Goal: Task Accomplishment & Management: Complete application form

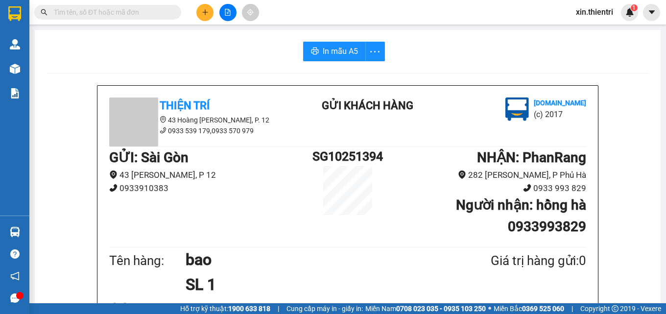
scroll to position [462, 0]
click at [209, 14] on button at bounding box center [204, 12] width 17 height 17
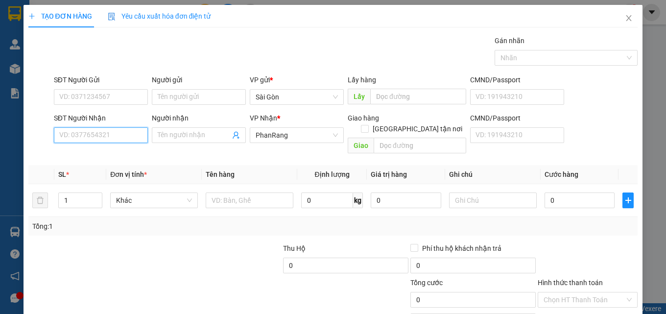
click at [136, 136] on input "SĐT Người Nhận" at bounding box center [101, 135] width 94 height 16
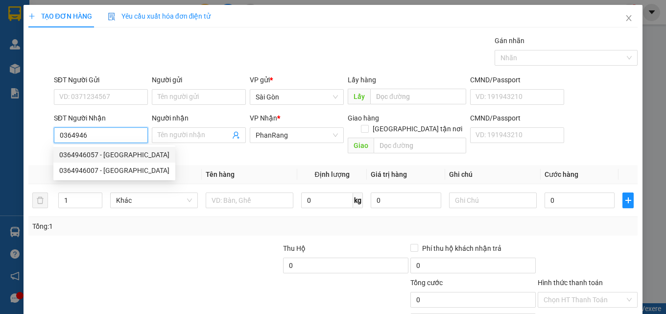
click at [109, 157] on div "0364946057 - [GEOGRAPHIC_DATA]" at bounding box center [114, 154] width 110 height 11
type input "0364946057"
type input "HÀ"
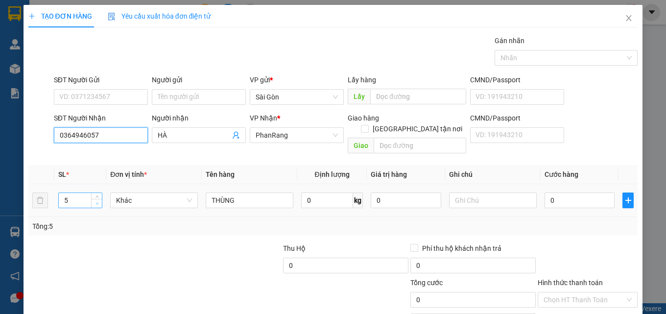
type input "0364946057"
click at [94, 201] on span "down" at bounding box center [97, 204] width 6 height 6
click at [95, 202] on icon "down" at bounding box center [96, 203] width 3 height 3
click at [98, 199] on span "Decrease Value" at bounding box center [96, 203] width 11 height 9
click at [95, 201] on span "down" at bounding box center [97, 204] width 6 height 6
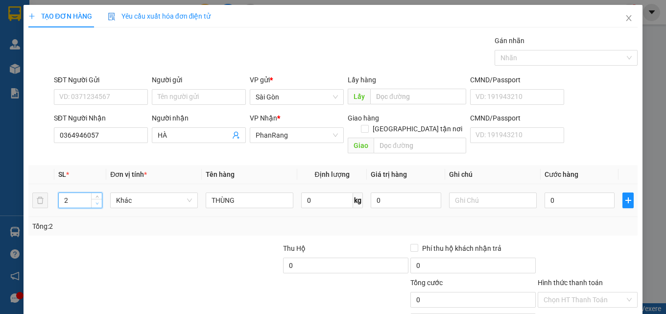
type input "1"
click at [95, 201] on span "down" at bounding box center [97, 204] width 6 height 6
click at [247, 192] on input "THÙNG" at bounding box center [250, 200] width 88 height 16
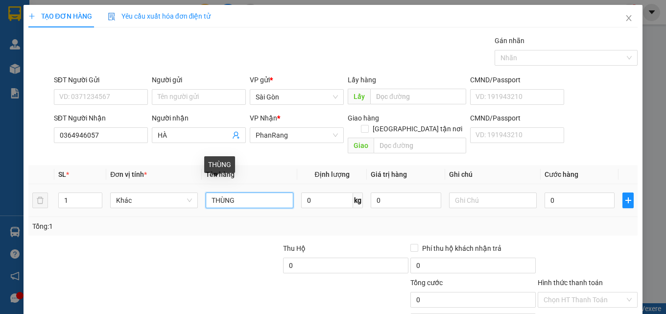
click at [248, 192] on input "THÙNG" at bounding box center [250, 200] width 88 height 16
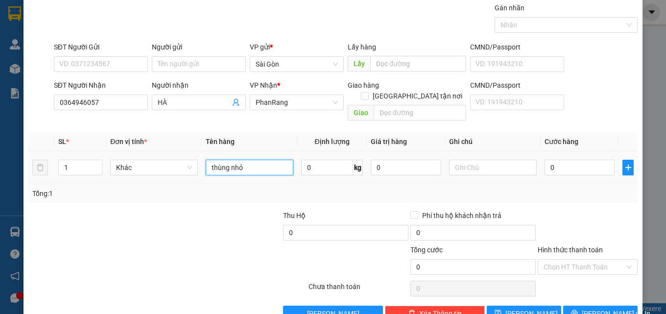
scroll to position [48, 0]
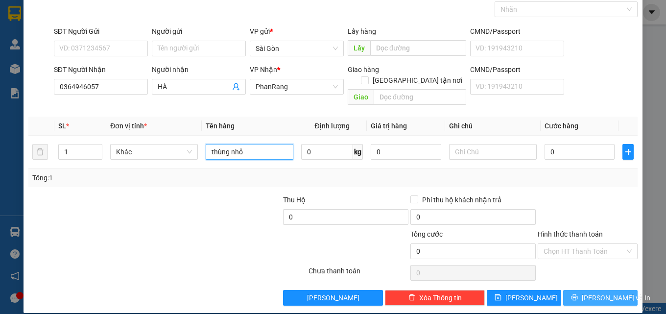
type input "thùng nhỏ"
click at [586, 292] on span "[PERSON_NAME] và In" at bounding box center [616, 297] width 69 height 11
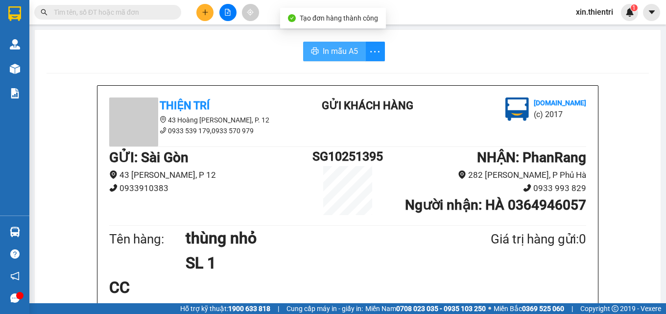
click at [341, 49] on span "In mẫu A5" at bounding box center [340, 51] width 35 height 12
click at [199, 15] on button at bounding box center [204, 12] width 17 height 17
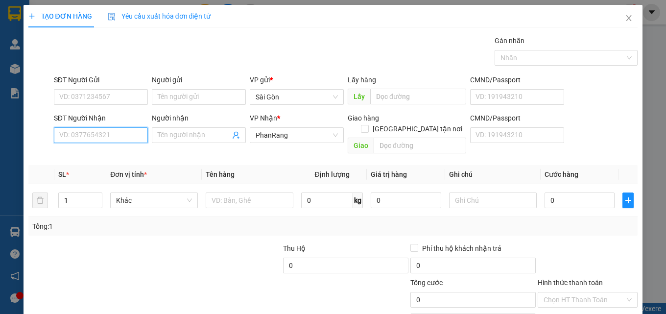
click at [112, 137] on input "SĐT Người Nhận" at bounding box center [101, 135] width 94 height 16
click at [123, 154] on div "0903143980 - DANH" at bounding box center [99, 154] width 81 height 11
type input "0903143980"
type input "DANH"
type input "[PERSON_NAME]"
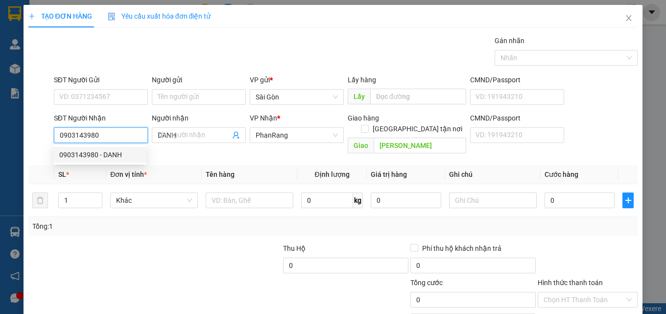
type input "50.000"
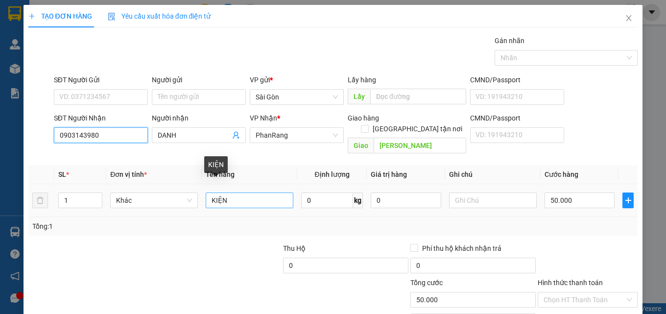
type input "0903143980"
drag, startPoint x: 247, startPoint y: 182, endPoint x: 240, endPoint y: 191, distance: 11.6
click at [246, 192] on input "KIỆN" at bounding box center [250, 200] width 88 height 16
click at [240, 192] on input "KIỆN" at bounding box center [250, 200] width 88 height 16
type input "K"
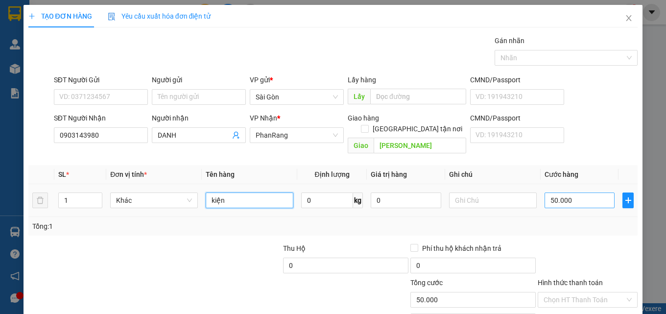
type input "kiện"
click at [569, 192] on input "50.000" at bounding box center [579, 200] width 70 height 16
type input "4"
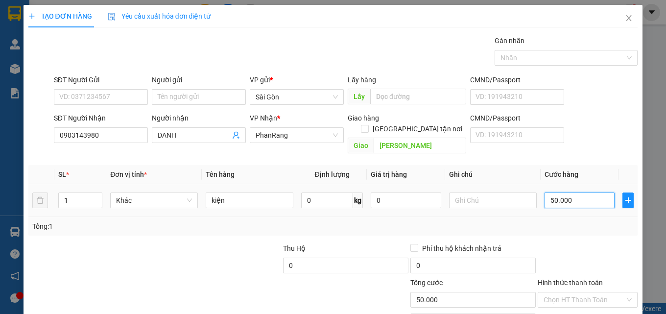
type input "4"
type input "40"
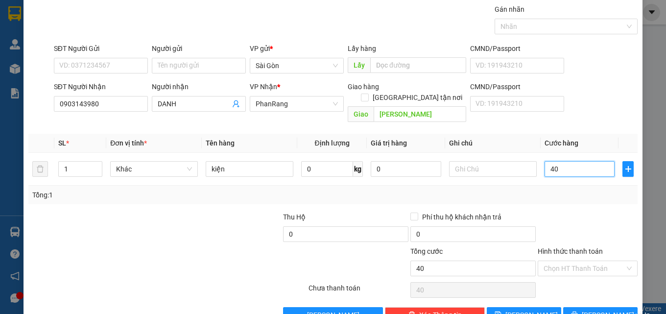
scroll to position [48, 0]
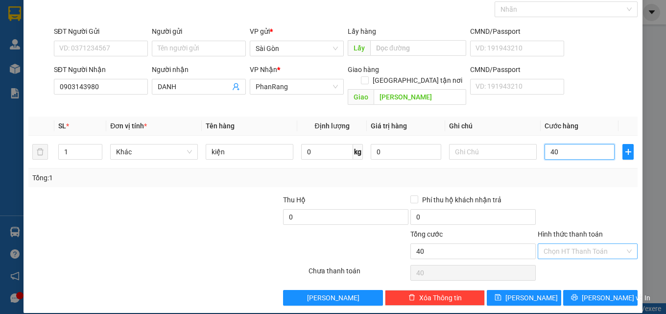
type input "40"
click at [586, 244] on input "Hình thức thanh toán" at bounding box center [583, 251] width 81 height 15
type input "40.000"
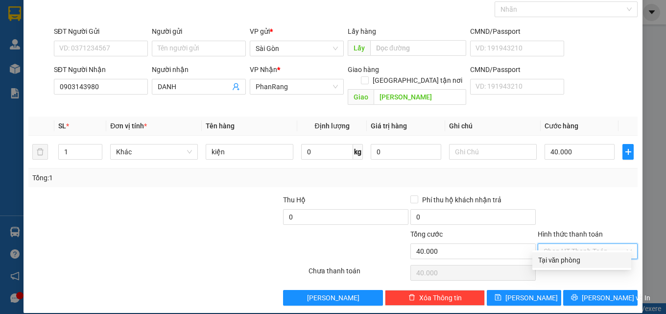
click at [582, 258] on div "Tại văn phòng" at bounding box center [581, 260] width 87 height 11
type input "0"
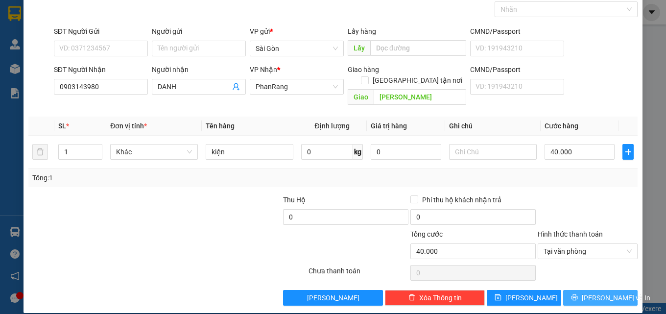
click at [588, 292] on span "[PERSON_NAME] và In" at bounding box center [616, 297] width 69 height 11
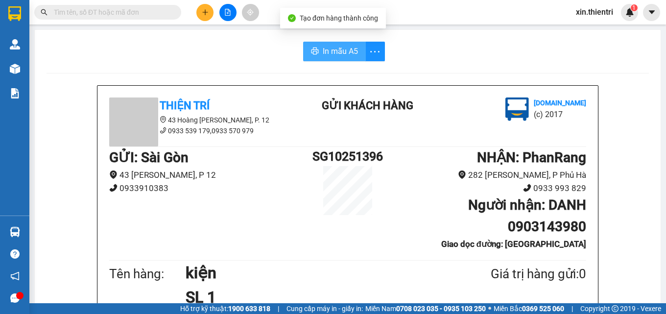
click at [327, 52] on span "In mẫu A5" at bounding box center [340, 51] width 35 height 12
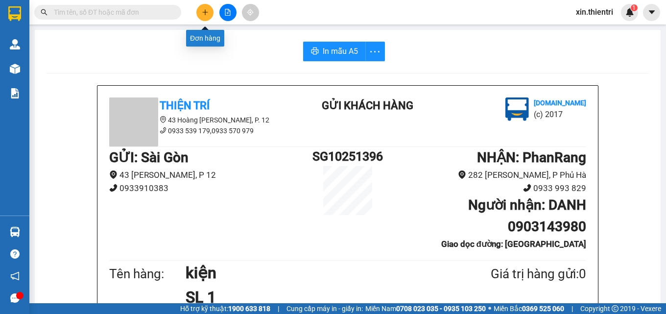
click at [206, 13] on icon "plus" at bounding box center [205, 12] width 7 height 7
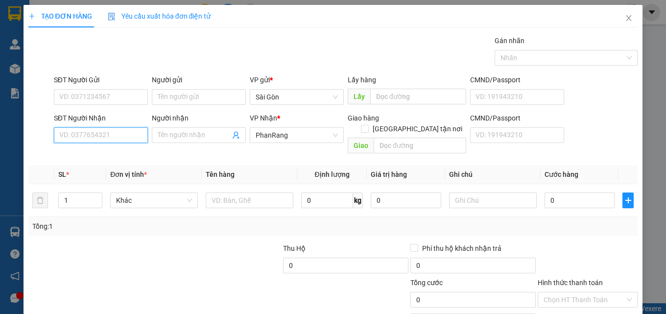
click at [112, 136] on input "SĐT Người Nhận" at bounding box center [101, 135] width 94 height 16
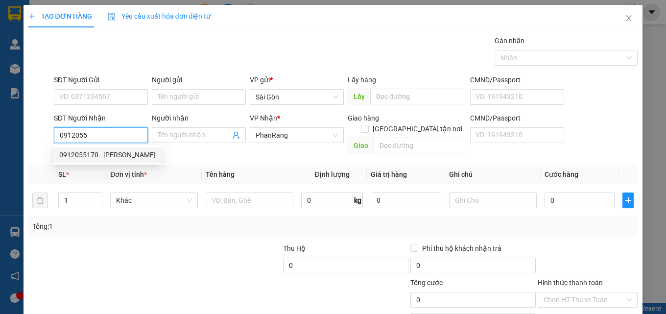
click at [139, 154] on div "0912055170 - [PERSON_NAME]" at bounding box center [107, 154] width 96 height 11
type input "0912055170"
type input "[PERSON_NAME]"
type input "hộ diêm"
type input "40.000"
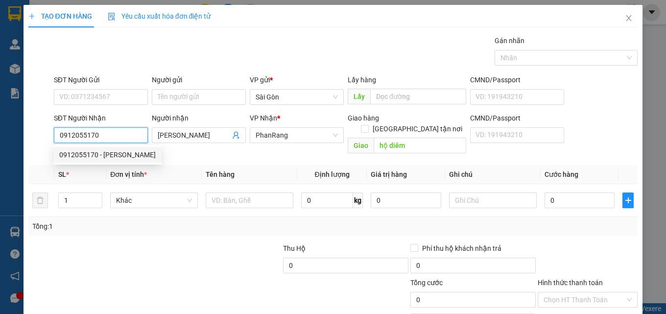
type input "40.000"
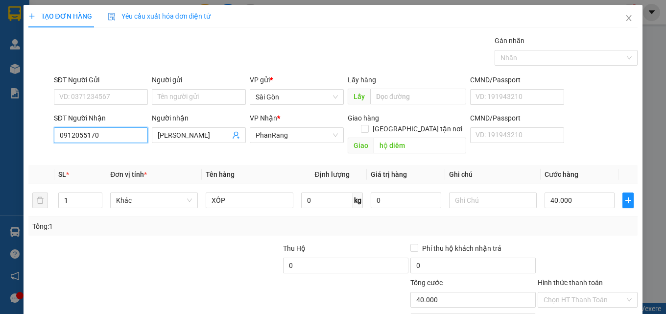
type input "0912055170"
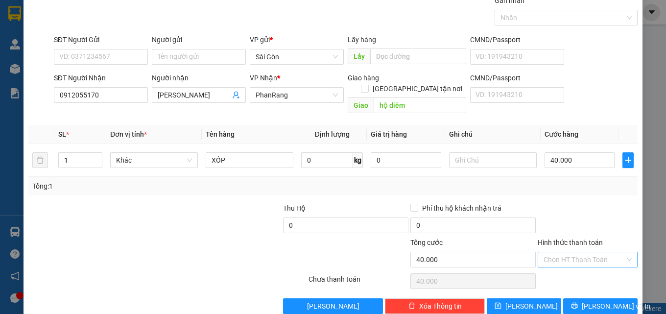
scroll to position [48, 0]
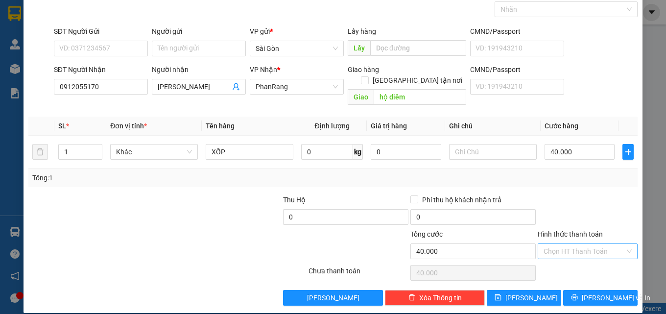
click at [557, 244] on input "Hình thức thanh toán" at bounding box center [583, 251] width 81 height 15
click at [560, 260] on div "Tại văn phòng" at bounding box center [581, 260] width 87 height 11
type input "0"
click at [601, 292] on span "[PERSON_NAME] và In" at bounding box center [616, 297] width 69 height 11
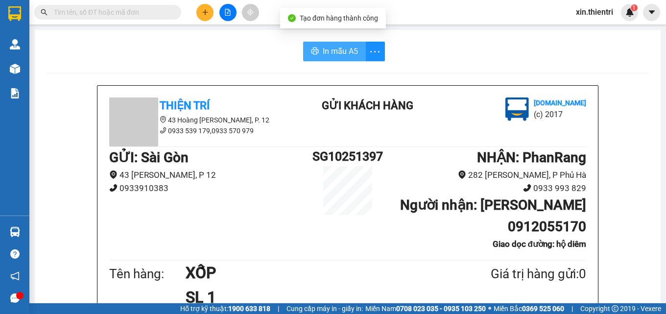
click at [343, 54] on span "In mẫu A5" at bounding box center [340, 51] width 35 height 12
click at [343, 53] on span "In mẫu A5" at bounding box center [340, 51] width 35 height 12
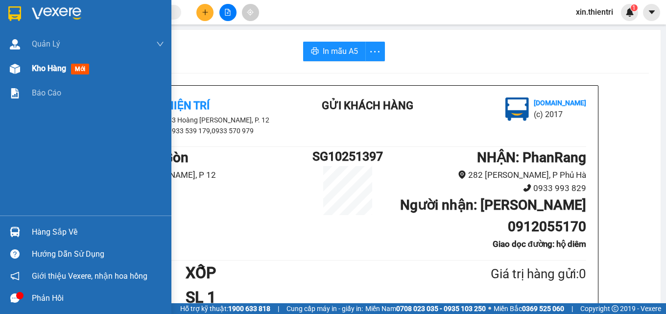
click at [25, 67] on div "Kho hàng mới" at bounding box center [85, 68] width 171 height 24
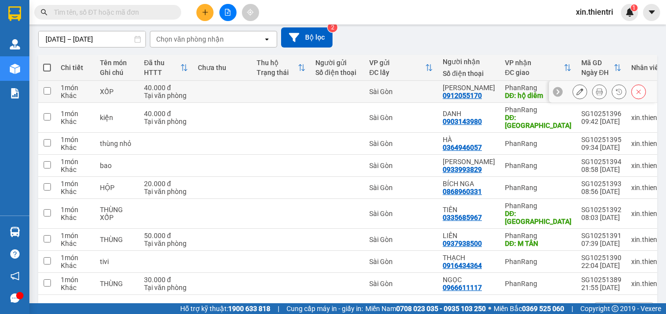
scroll to position [103, 0]
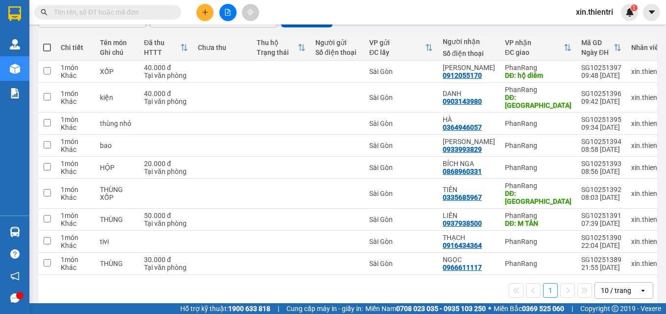
click at [206, 13] on icon "plus" at bounding box center [205, 12] width 7 height 7
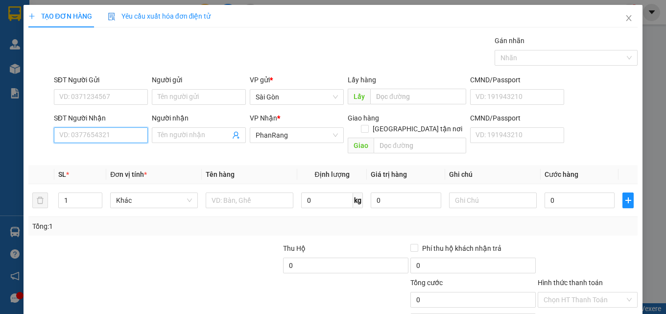
click at [128, 140] on input "SĐT Người Nhận" at bounding box center [101, 135] width 94 height 16
type input "0918428852"
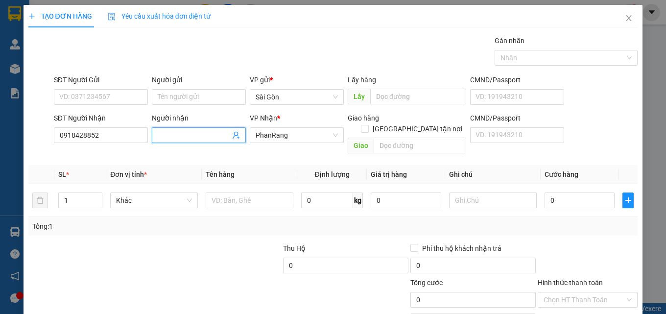
click at [197, 137] on input "Người nhận" at bounding box center [194, 135] width 72 height 11
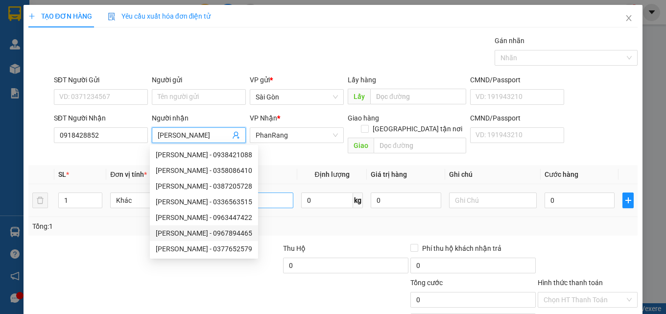
type input "[PERSON_NAME]"
click at [261, 192] on input "text" at bounding box center [250, 200] width 88 height 16
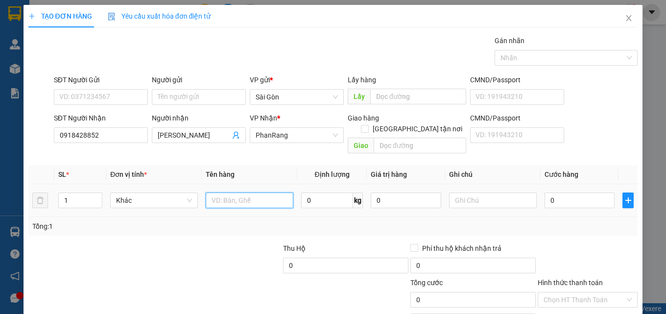
click at [260, 192] on input "text" at bounding box center [250, 200] width 88 height 16
type input "T"
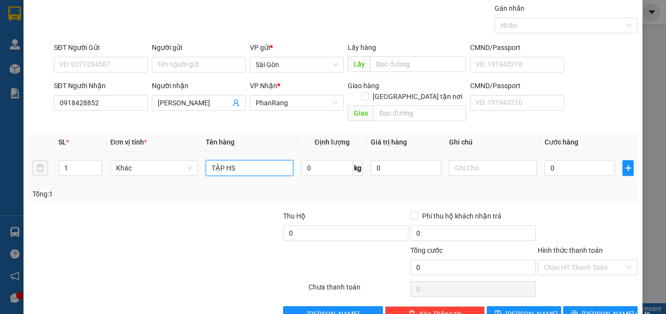
scroll to position [48, 0]
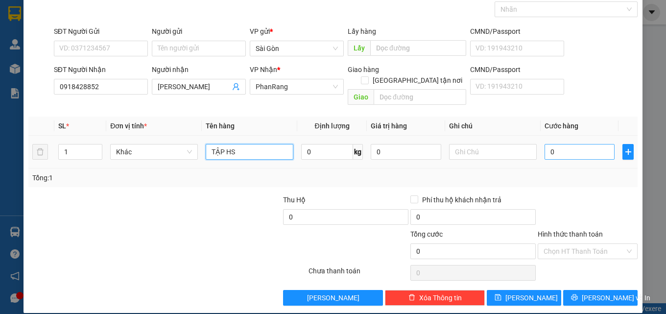
type input "TẬP HS"
click at [564, 144] on input "0" at bounding box center [579, 152] width 70 height 16
type input "2"
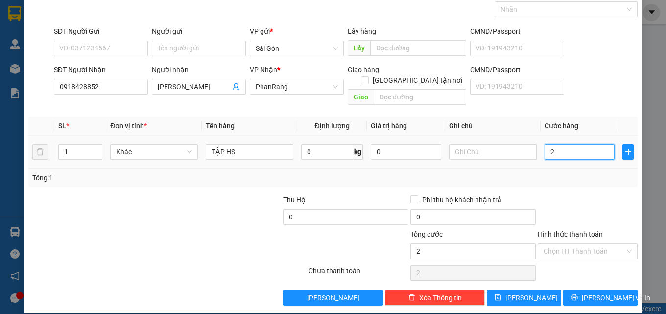
type input "20"
click at [577, 244] on input "Hình thức thanh toán" at bounding box center [583, 251] width 81 height 15
type input "20.000"
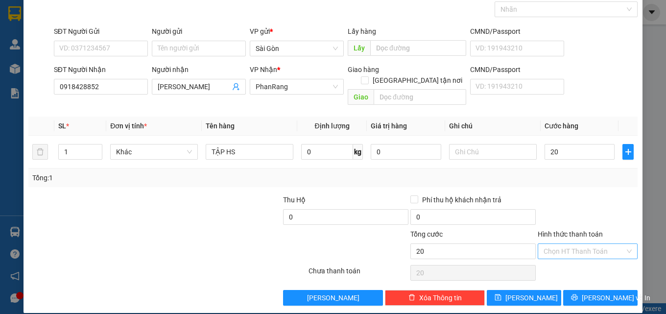
type input "20.000"
click at [569, 259] on div "Tại văn phòng" at bounding box center [581, 260] width 87 height 11
type input "0"
click at [597, 292] on span "[PERSON_NAME] và In" at bounding box center [616, 297] width 69 height 11
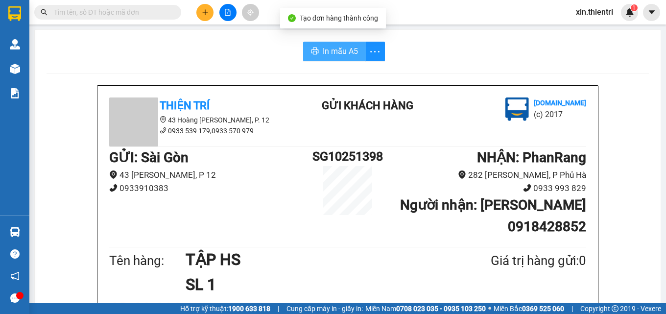
click at [329, 57] on span "In mẫu A5" at bounding box center [340, 51] width 35 height 12
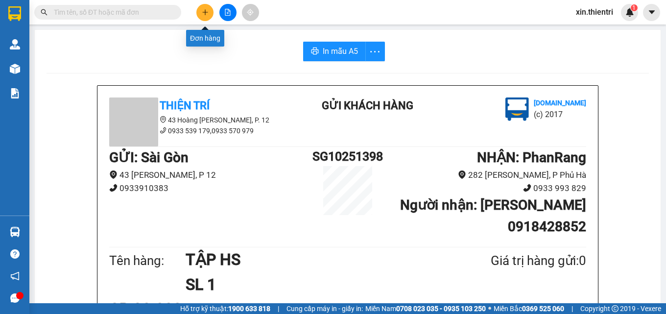
click at [208, 10] on icon "plus" at bounding box center [205, 12] width 7 height 7
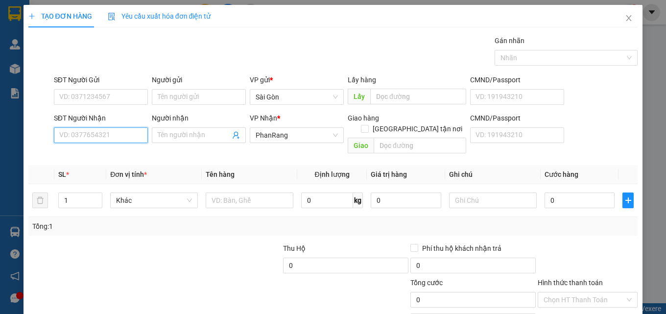
click at [101, 142] on input "SĐT Người Nhận" at bounding box center [101, 135] width 94 height 16
click at [105, 154] on div "0798199986 - VY" at bounding box center [99, 154] width 81 height 11
type input "0798199986"
type input "VY"
type input "0798199986"
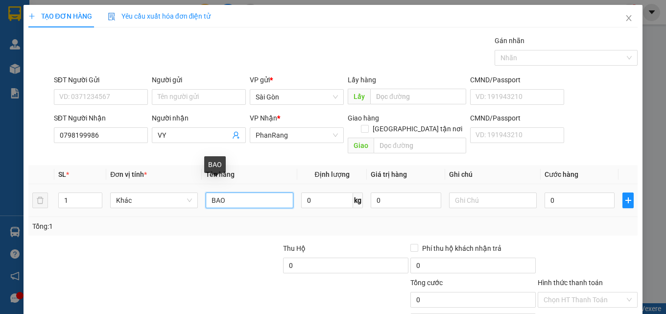
click at [244, 192] on input "BAO" at bounding box center [250, 200] width 88 height 16
type input "B"
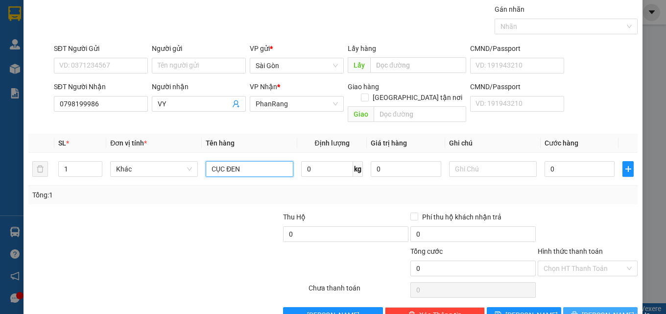
scroll to position [48, 0]
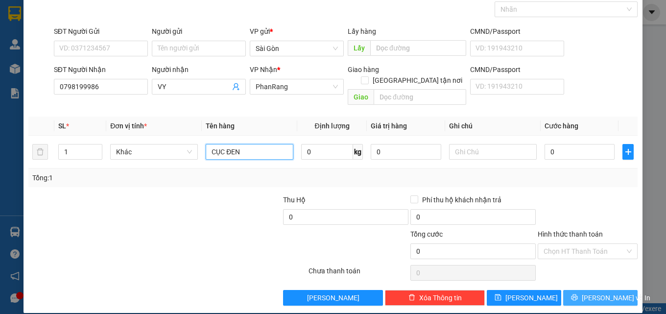
type input "CỤC ĐEN"
click at [590, 292] on span "[PERSON_NAME] và In" at bounding box center [616, 297] width 69 height 11
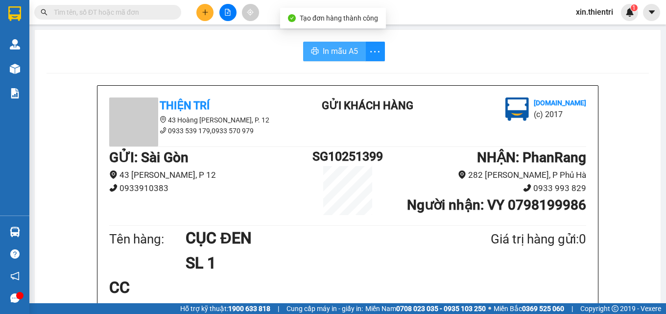
click at [323, 47] on span "In mẫu A5" at bounding box center [340, 51] width 35 height 12
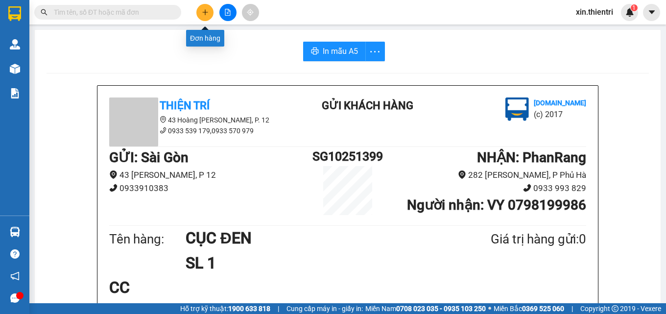
click at [204, 9] on icon "plus" at bounding box center [205, 12] width 7 height 7
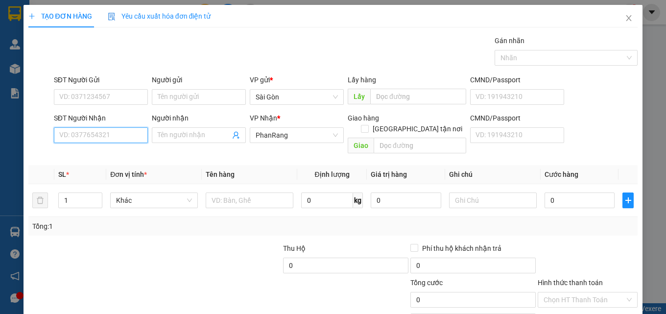
click at [90, 138] on input "SĐT Người Nhận" at bounding box center [101, 135] width 94 height 16
click at [105, 152] on div "0838190882 - LONG" at bounding box center [99, 154] width 81 height 11
type input "0838190882"
type input "LONG"
type input "0838190882"
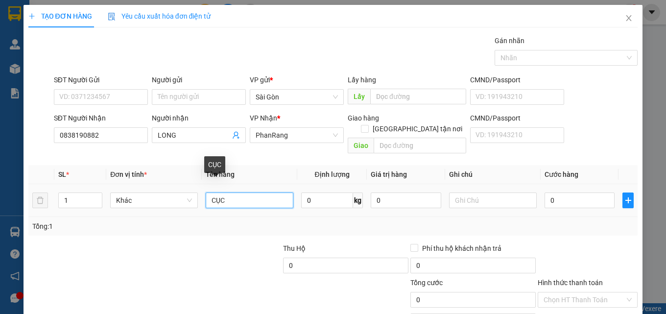
click at [248, 192] on input "CỤC" at bounding box center [250, 200] width 88 height 16
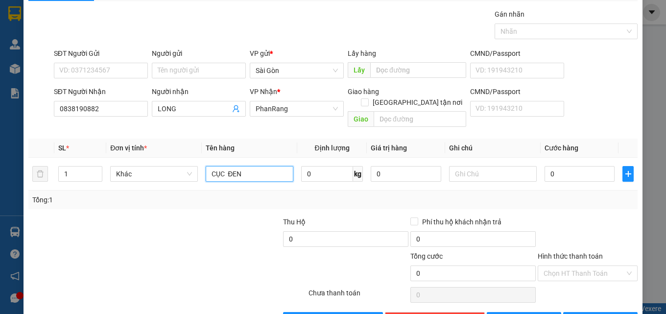
scroll to position [48, 0]
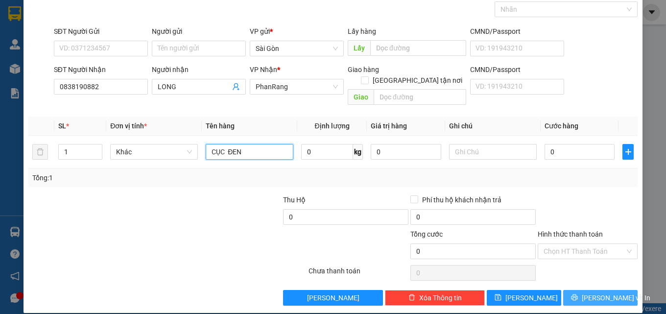
type input "CỤC ĐEN"
click at [589, 292] on span "[PERSON_NAME] và In" at bounding box center [616, 297] width 69 height 11
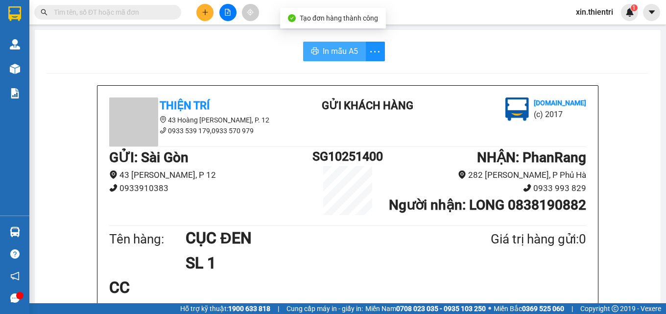
click at [328, 55] on span "In mẫu A5" at bounding box center [340, 51] width 35 height 12
click at [204, 18] on button at bounding box center [204, 12] width 17 height 17
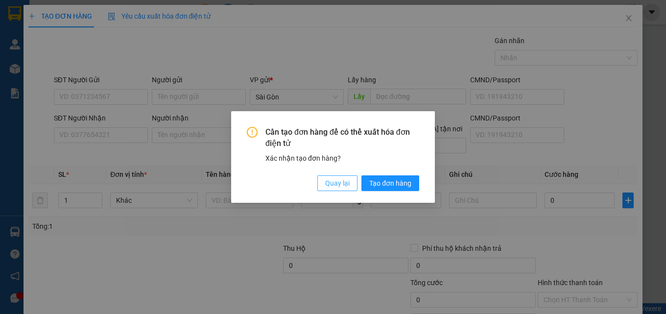
click at [349, 185] on span "Quay lại" at bounding box center [337, 183] width 24 height 11
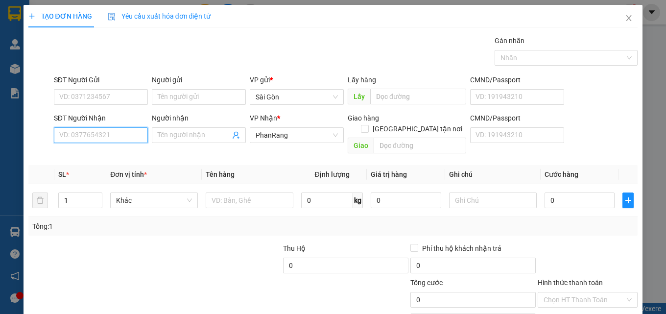
click at [112, 135] on input "SĐT Người Nhận" at bounding box center [101, 135] width 94 height 16
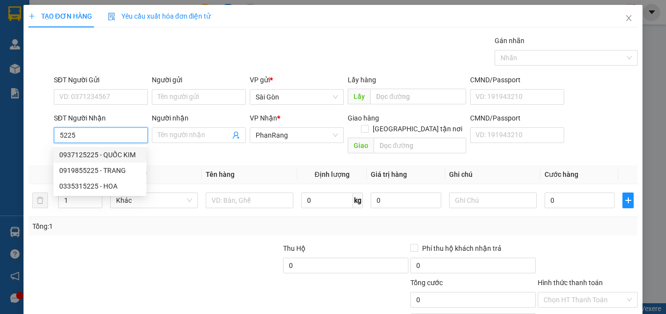
click at [128, 147] on div "0937125225 - QUỐC KIM" at bounding box center [99, 155] width 93 height 16
type input "0937125225"
type input "QUỐC KIM"
type input "[PERSON_NAME]"
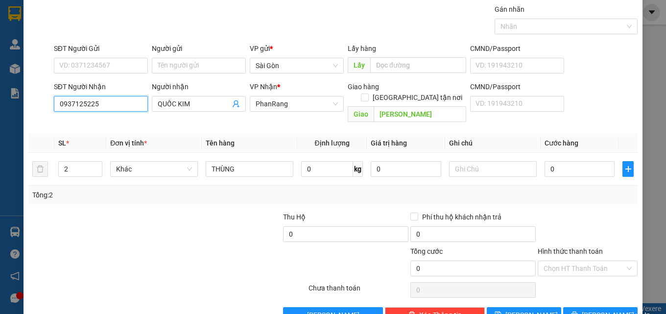
scroll to position [48, 0]
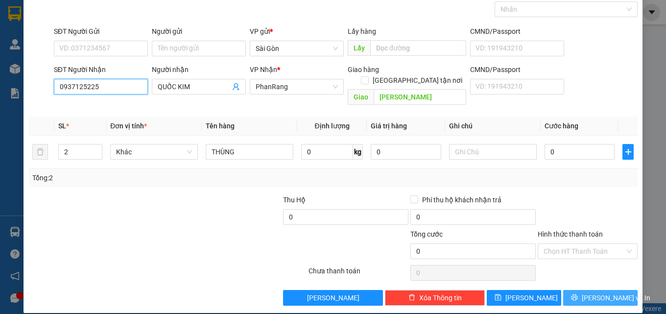
type input "0937125225"
click at [601, 292] on span "[PERSON_NAME] và In" at bounding box center [616, 297] width 69 height 11
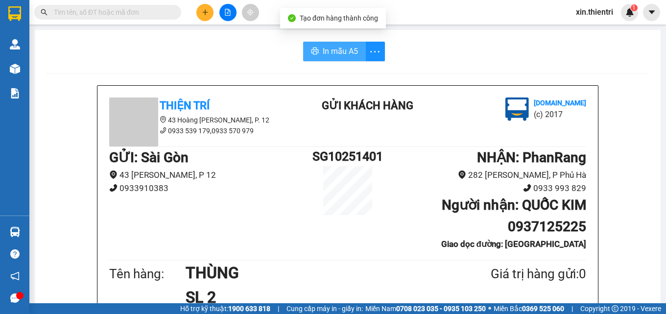
click at [338, 53] on span "In mẫu A5" at bounding box center [340, 51] width 35 height 12
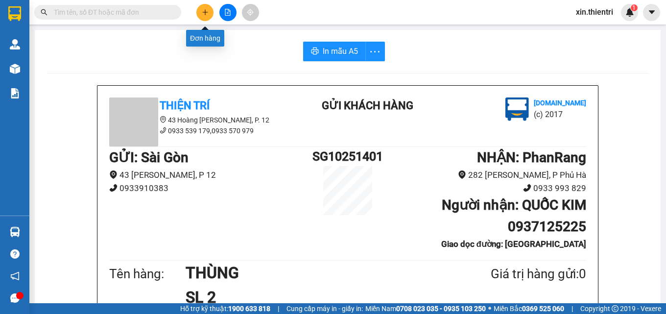
click at [205, 15] on icon "plus" at bounding box center [205, 12] width 7 height 7
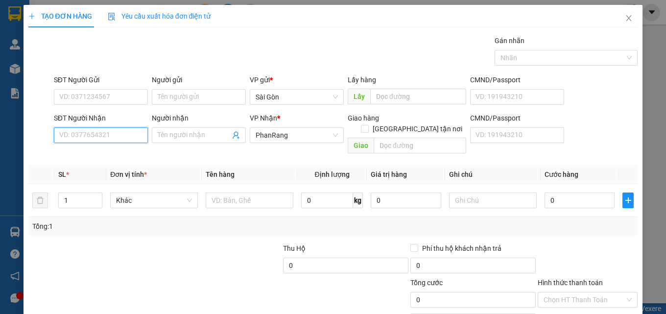
click at [83, 138] on input "SĐT Người Nhận" at bounding box center [101, 135] width 94 height 16
click at [100, 152] on div "0785238090 - XUÂN" at bounding box center [99, 154] width 81 height 11
type input "0785238090"
type input "XUÂN"
type input "NINH SƠN"
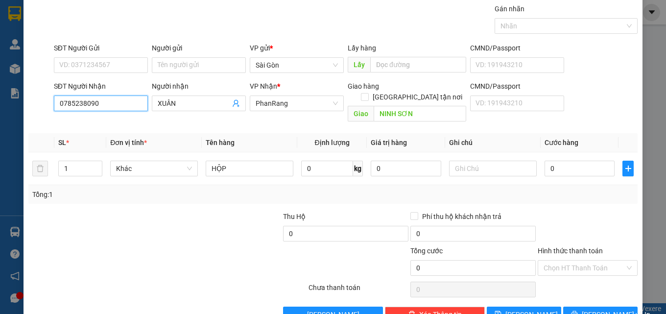
scroll to position [48, 0]
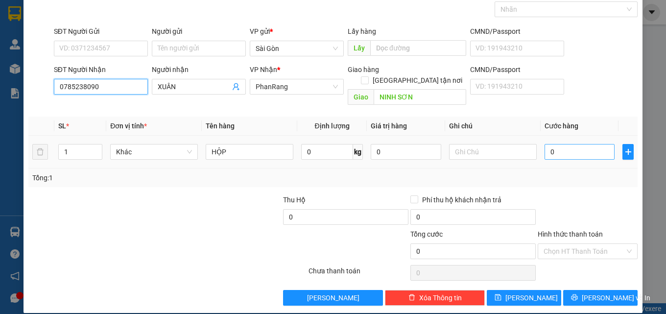
type input "0785238090"
click at [560, 144] on input "0" at bounding box center [579, 152] width 70 height 16
type input "2"
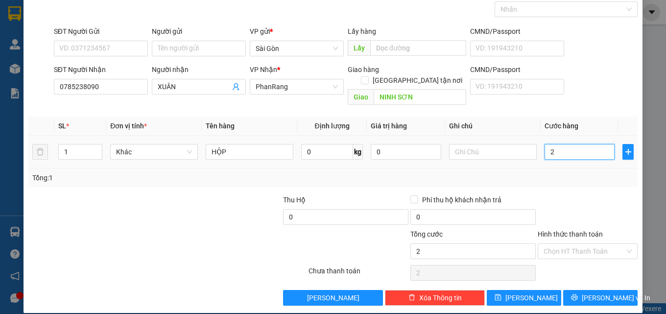
type input "20"
type input "20.000"
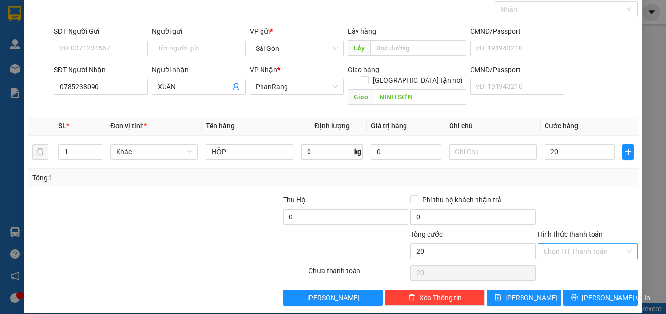
type input "20.000"
click at [575, 244] on input "Hình thức thanh toán" at bounding box center [583, 251] width 81 height 15
click at [583, 262] on div "Tại văn phòng" at bounding box center [581, 260] width 87 height 11
type input "0"
click at [587, 292] on span "[PERSON_NAME] và In" at bounding box center [616, 297] width 69 height 11
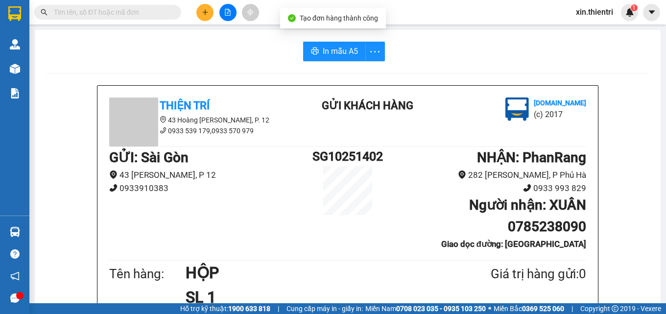
click at [325, 48] on span "In mẫu A5" at bounding box center [340, 51] width 35 height 12
click at [205, 15] on icon "plus" at bounding box center [205, 12] width 7 height 7
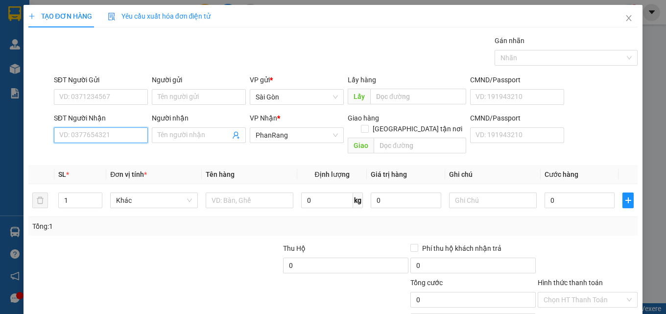
click at [125, 132] on input "SĐT Người Nhận" at bounding box center [101, 135] width 94 height 16
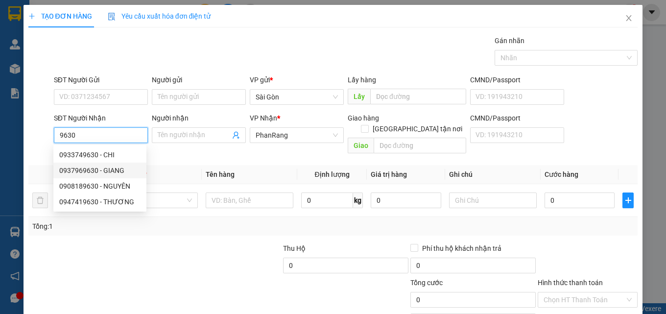
click at [113, 168] on div "0937969630 - GIANG" at bounding box center [99, 170] width 81 height 11
type input "0937969630"
type input "GIANG"
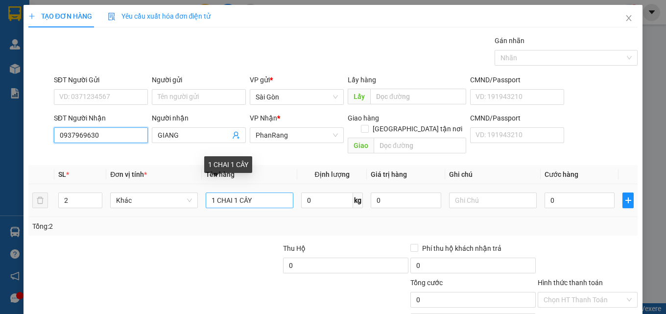
type input "0937969630"
click at [264, 192] on input "1 CHAI 1 CÂY" at bounding box center [250, 200] width 88 height 16
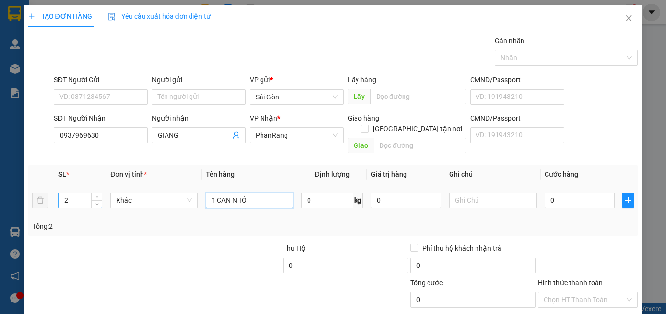
type input "1 CAN NHỎ"
click at [79, 193] on input "2" at bounding box center [80, 200] width 43 height 15
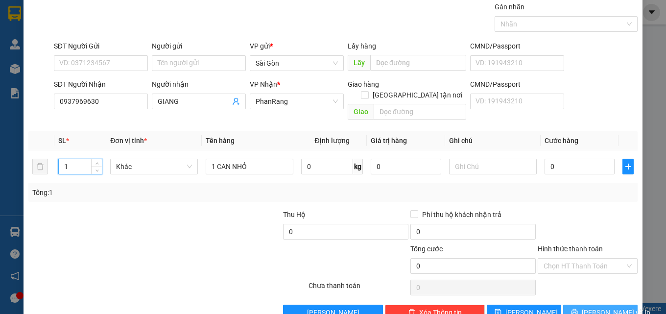
scroll to position [48, 0]
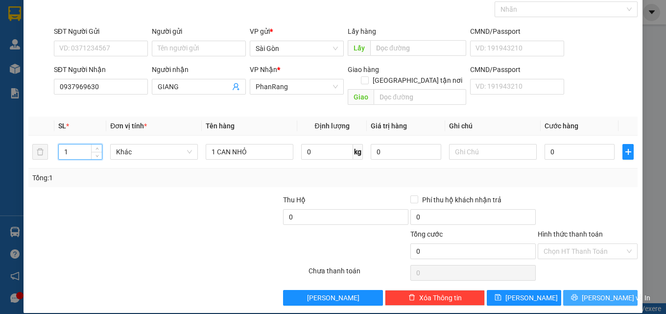
type input "1"
click at [592, 292] on span "[PERSON_NAME] và In" at bounding box center [616, 297] width 69 height 11
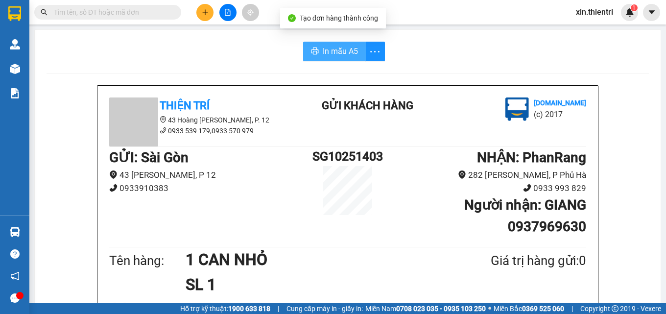
click at [316, 44] on button "In mẫu A5" at bounding box center [334, 52] width 63 height 20
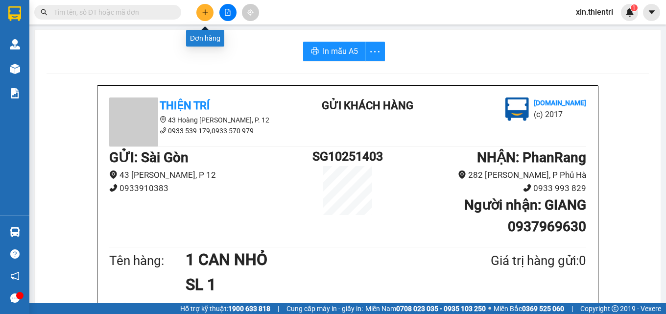
click at [209, 12] on button at bounding box center [204, 12] width 17 height 17
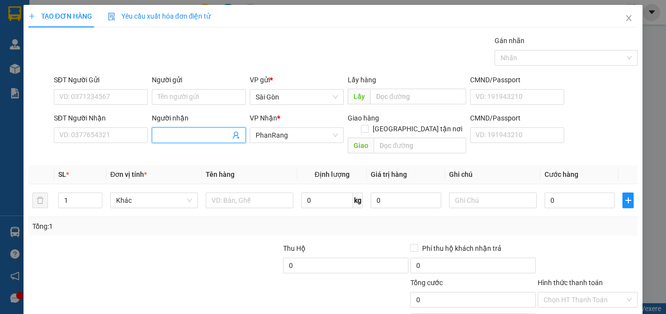
click at [187, 136] on input "Người nhận" at bounding box center [194, 135] width 72 height 11
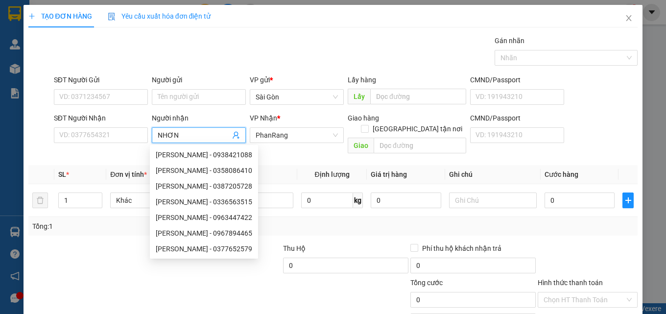
type input "NHƠN"
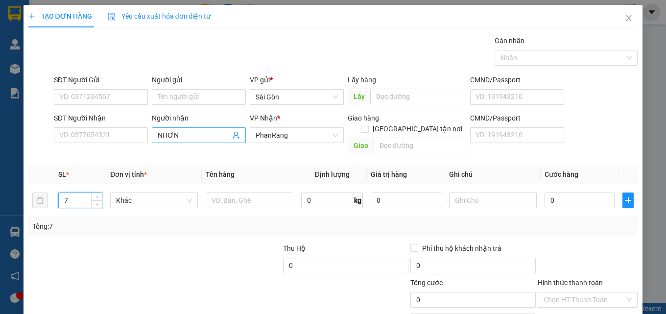
type input "7"
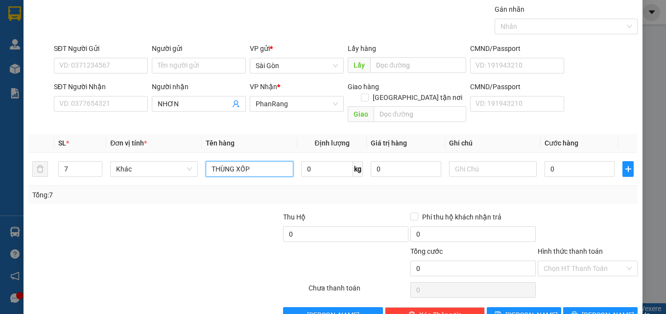
scroll to position [48, 0]
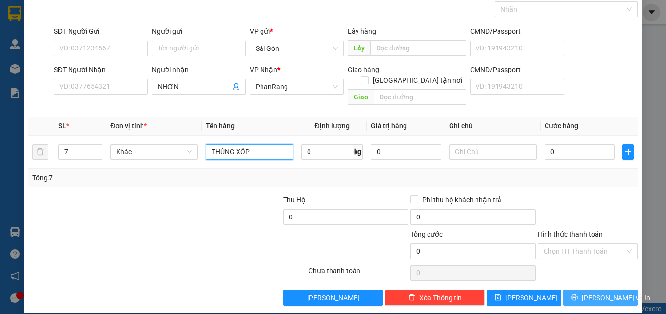
type input "THÙNG XỐP"
click at [598, 292] on span "[PERSON_NAME] và In" at bounding box center [616, 297] width 69 height 11
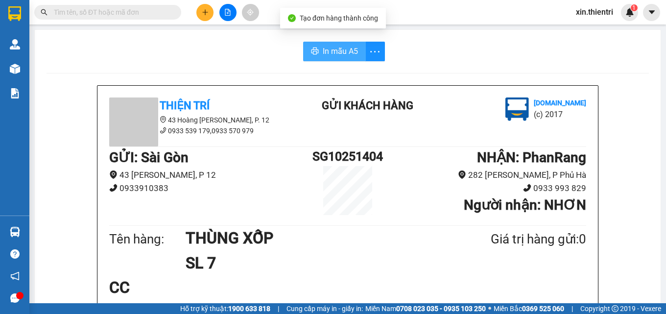
click at [333, 45] on span "In mẫu A5" at bounding box center [340, 51] width 35 height 12
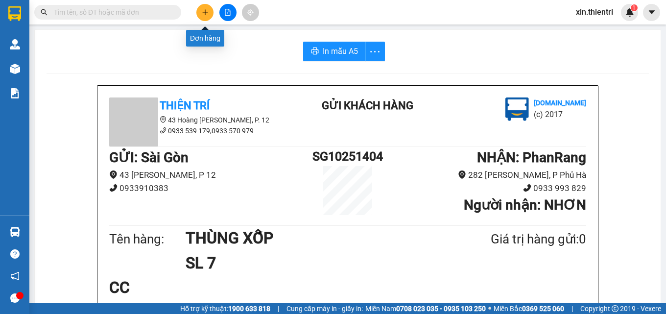
click at [207, 17] on button at bounding box center [204, 12] width 17 height 17
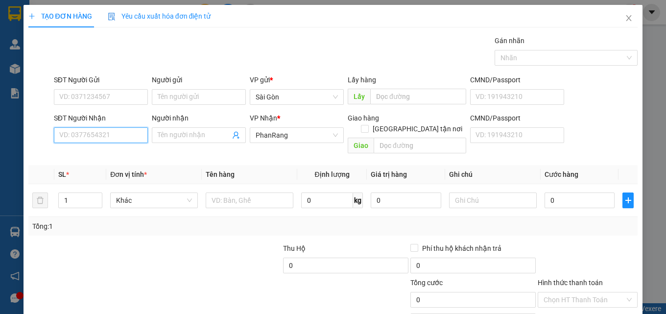
click at [102, 134] on input "SĐT Người Nhận" at bounding box center [101, 135] width 94 height 16
click at [126, 136] on input "SĐT Người Nhận" at bounding box center [101, 135] width 94 height 16
click at [124, 137] on input "SĐT Người Nhận" at bounding box center [101, 135] width 94 height 16
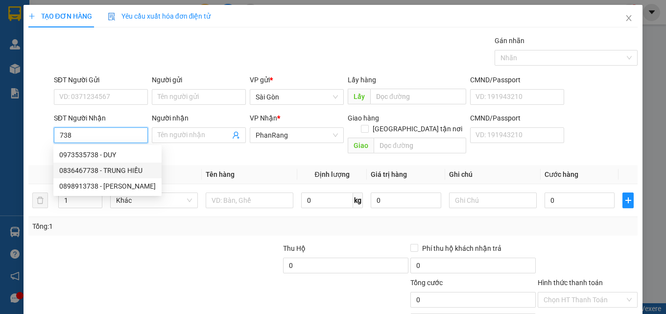
click at [99, 165] on div "0836467738 - TRUNG HIẾU" at bounding box center [107, 170] width 96 height 11
type input "0836467738"
type input "TRUNG HIẾU"
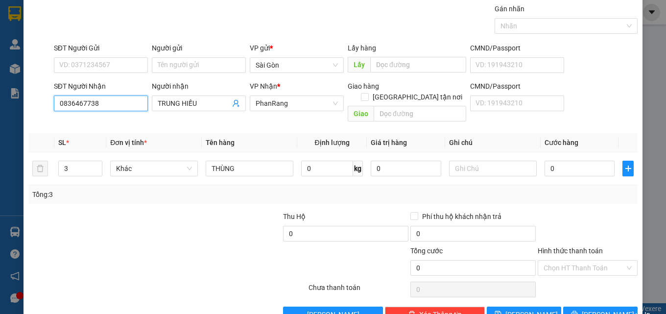
scroll to position [48, 0]
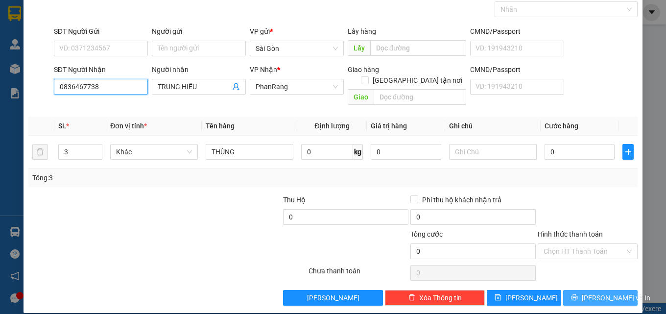
type input "0836467738"
click at [573, 290] on button "[PERSON_NAME] và In" at bounding box center [600, 298] width 74 height 16
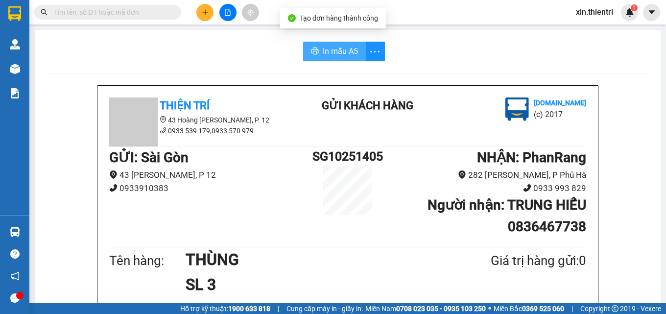
click at [347, 55] on span "In mẫu A5" at bounding box center [340, 51] width 35 height 12
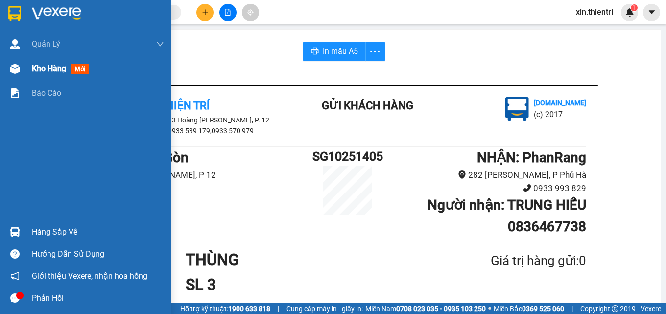
click at [31, 63] on div "Kho hàng mới" at bounding box center [85, 68] width 171 height 24
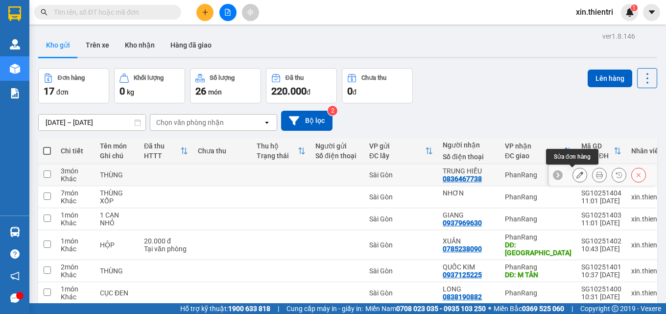
click at [576, 178] on icon at bounding box center [579, 174] width 7 height 7
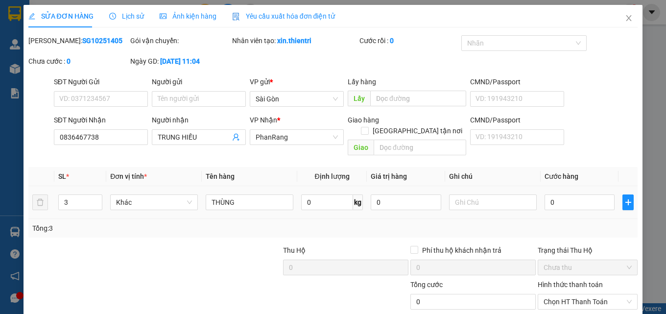
type input "0836467738"
type input "0"
click at [256, 194] on input "THÙNG" at bounding box center [250, 202] width 88 height 16
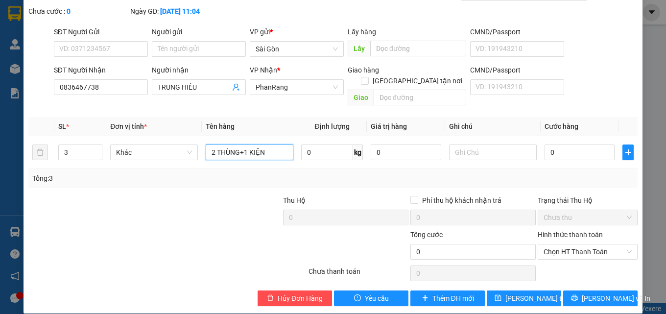
scroll to position [50, 0]
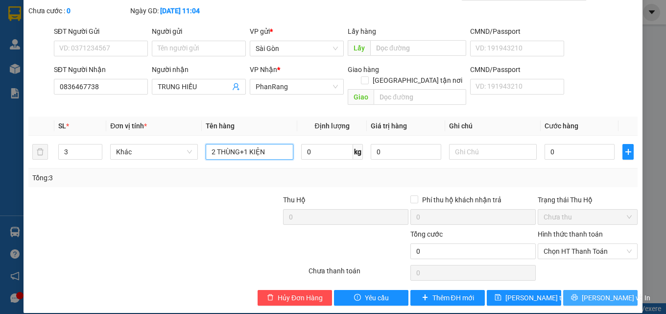
type input "2 THÙNG+1 KIỆN"
click at [589, 292] on span "[PERSON_NAME] và In" at bounding box center [616, 297] width 69 height 11
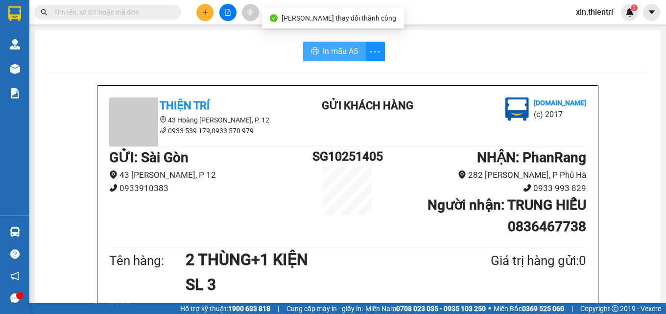
click at [331, 47] on span "In mẫu A5" at bounding box center [340, 51] width 35 height 12
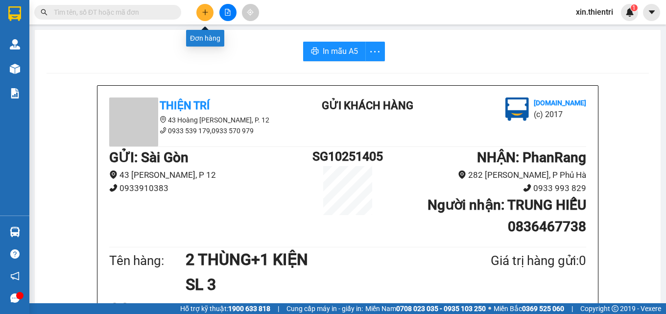
click at [206, 14] on icon "plus" at bounding box center [205, 12] width 7 height 7
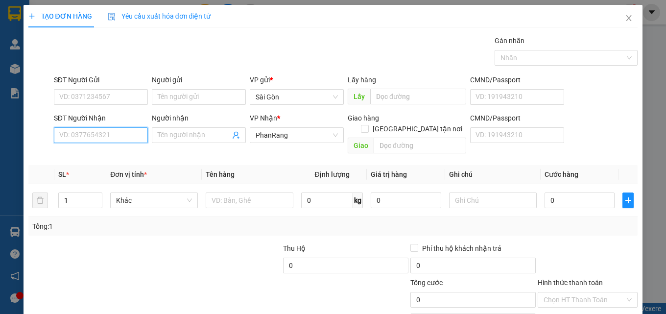
click at [111, 138] on input "SĐT Người Nhận" at bounding box center [101, 135] width 94 height 16
click at [113, 138] on input "SĐT Người Nhận" at bounding box center [101, 135] width 94 height 16
click at [190, 143] on div "Người nhận Tên người nhận" at bounding box center [199, 130] width 94 height 34
click at [189, 139] on input "Người nhận" at bounding box center [194, 135] width 72 height 11
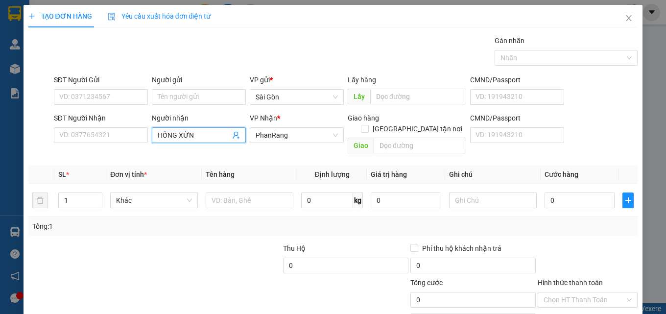
type input "HỒNG XỨNG"
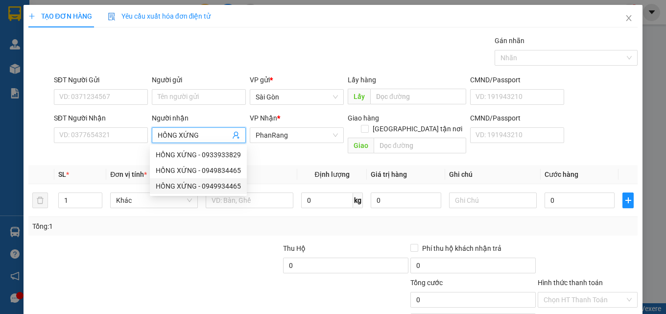
click at [216, 187] on div "HỒNG XỨNG - 0949934465" at bounding box center [198, 186] width 85 height 11
type input "0949934465"
click at [216, 187] on div "HỒNG XỨNG - 0949934465" at bounding box center [198, 186] width 85 height 11
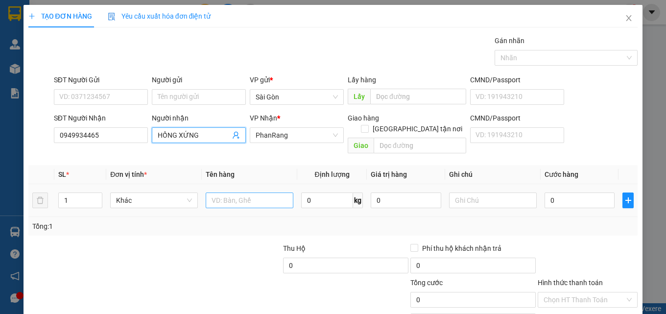
type input "HỒNG XỨNG"
click at [220, 192] on input "text" at bounding box center [250, 200] width 88 height 16
click at [79, 193] on input "1" at bounding box center [80, 200] width 43 height 15
type input "8"
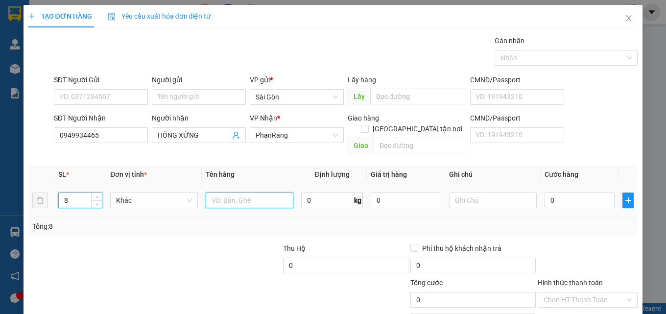
click at [225, 192] on input "text" at bounding box center [250, 200] width 88 height 16
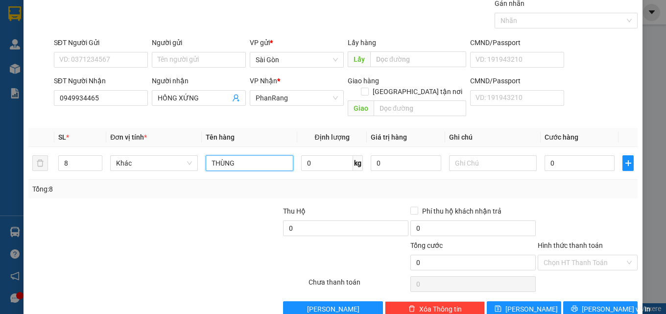
scroll to position [48, 0]
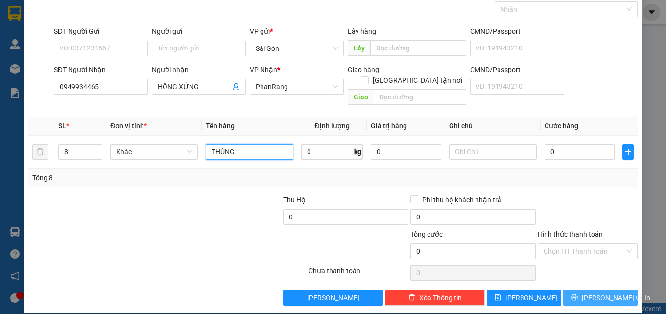
type input "THÙNG"
click at [578, 294] on icon "printer" at bounding box center [574, 297] width 7 height 7
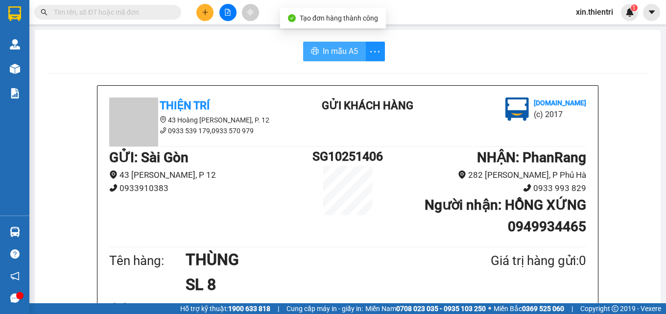
click at [335, 55] on span "In mẫu A5" at bounding box center [340, 51] width 35 height 12
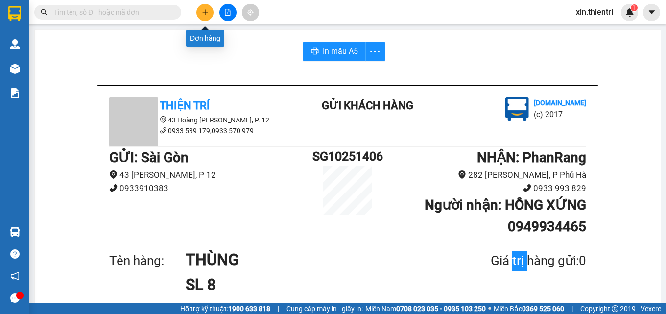
click at [203, 10] on icon "plus" at bounding box center [205, 12] width 7 height 7
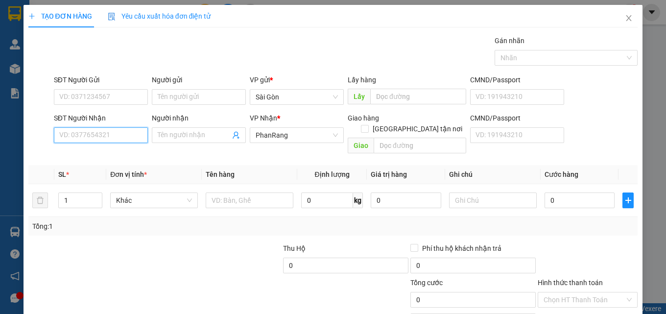
click at [128, 137] on input "SĐT Người Nhận" at bounding box center [101, 135] width 94 height 16
click at [130, 154] on div "0933800131 - THUÝ VI" at bounding box center [99, 154] width 81 height 11
type input "0933800131"
type input "THUÝ VI"
type input "0933800131"
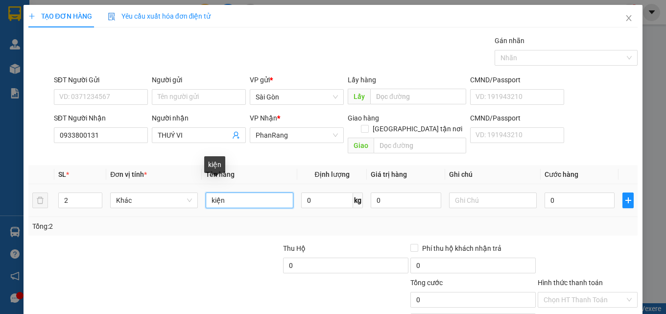
click at [248, 192] on input "kiện" at bounding box center [250, 200] width 88 height 16
type input "k"
type input "THÙNG"
type input "1"
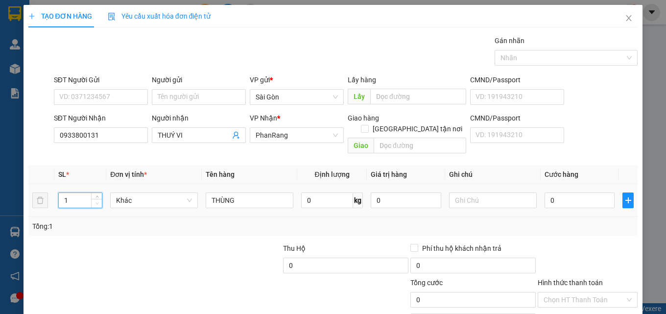
click at [96, 202] on icon "down" at bounding box center [96, 203] width 3 height 3
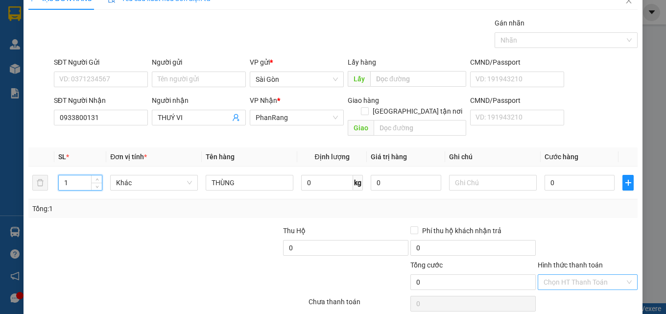
scroll to position [48, 0]
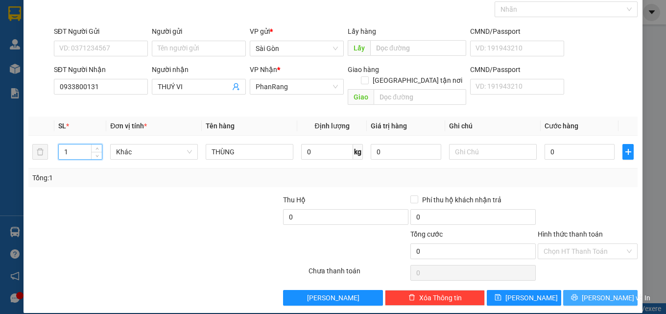
click at [592, 292] on span "[PERSON_NAME] và In" at bounding box center [616, 297] width 69 height 11
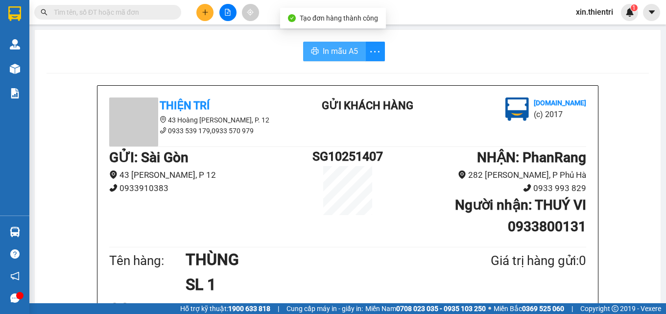
click at [323, 51] on span "In mẫu A5" at bounding box center [340, 51] width 35 height 12
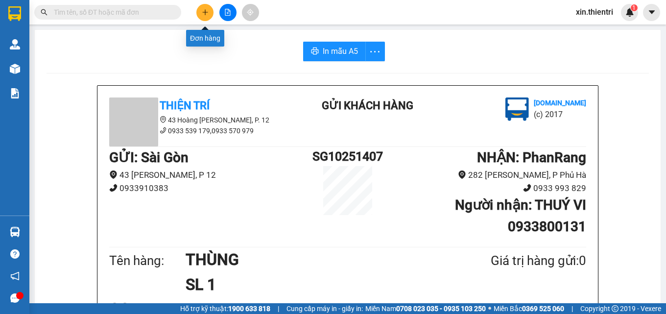
click at [200, 16] on button at bounding box center [204, 12] width 17 height 17
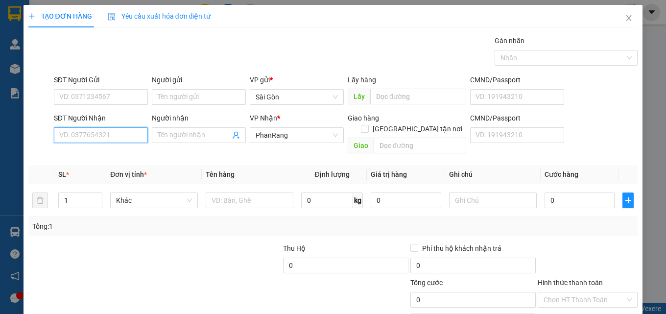
click at [123, 137] on input "SĐT Người Nhận" at bounding box center [101, 135] width 94 height 16
click at [121, 158] on div "0908814368 - MINH" at bounding box center [99, 154] width 81 height 11
type input "0908814368"
type input "MINH"
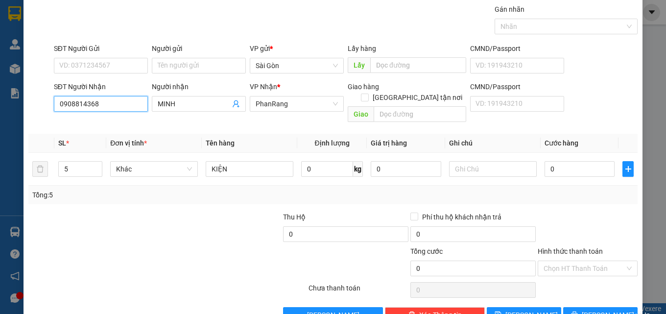
scroll to position [48, 0]
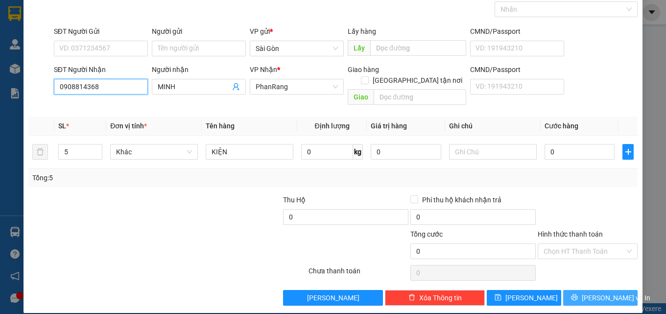
type input "0908814368"
click at [590, 292] on span "[PERSON_NAME] và In" at bounding box center [616, 297] width 69 height 11
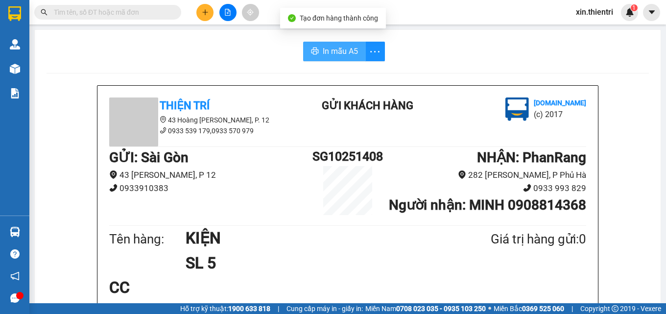
click at [335, 54] on span "In mẫu A5" at bounding box center [340, 51] width 35 height 12
click at [202, 13] on icon "plus" at bounding box center [205, 12] width 7 height 7
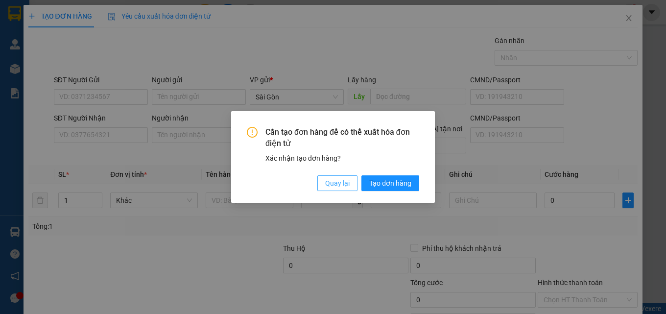
click at [329, 181] on span "Quay lại" at bounding box center [337, 183] width 24 height 11
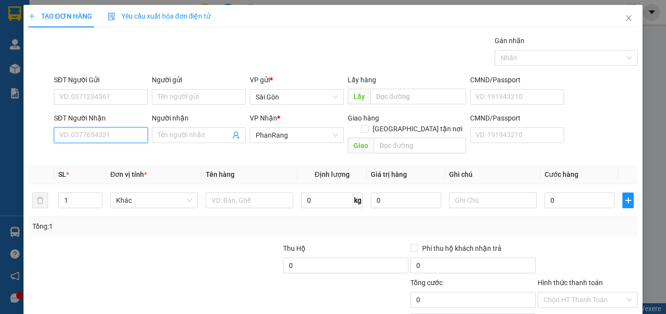
click at [125, 139] on input "SĐT Người Nhận" at bounding box center [101, 135] width 94 height 16
click at [97, 153] on div "0908040451 - THỊNH" at bounding box center [99, 154] width 81 height 11
type input "0908040451"
type input "THỊNH"
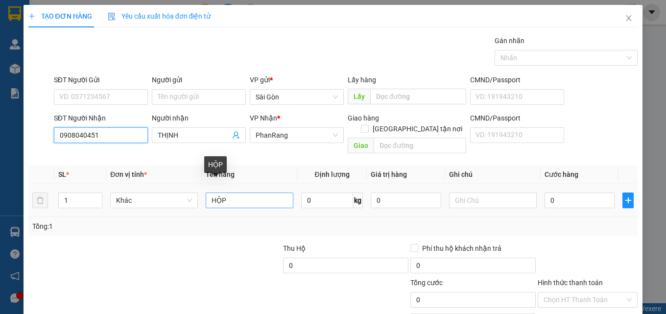
type input "0908040451"
click at [244, 192] on input "HỘP" at bounding box center [250, 200] width 88 height 16
type input "H"
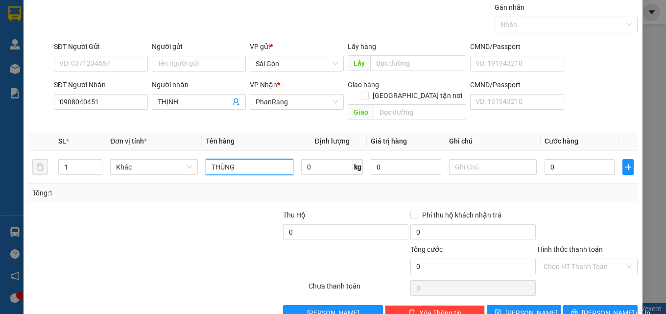
scroll to position [48, 0]
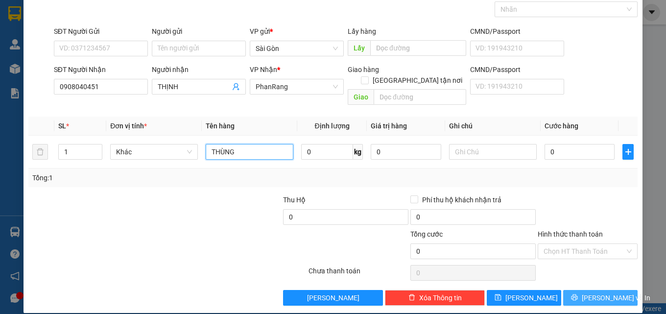
type input "THÙNG"
click at [604, 292] on span "[PERSON_NAME] và In" at bounding box center [616, 297] width 69 height 11
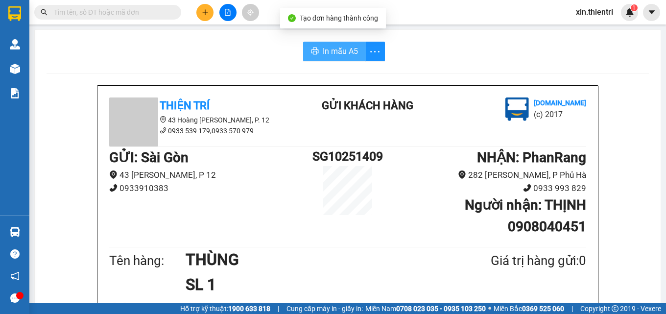
click at [331, 54] on span "In mẫu A5" at bounding box center [340, 51] width 35 height 12
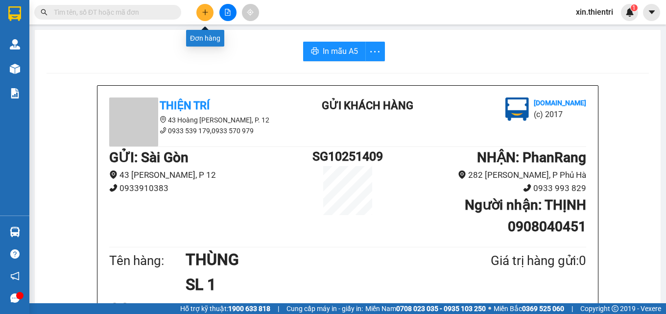
click at [203, 10] on icon "plus" at bounding box center [205, 12] width 7 height 7
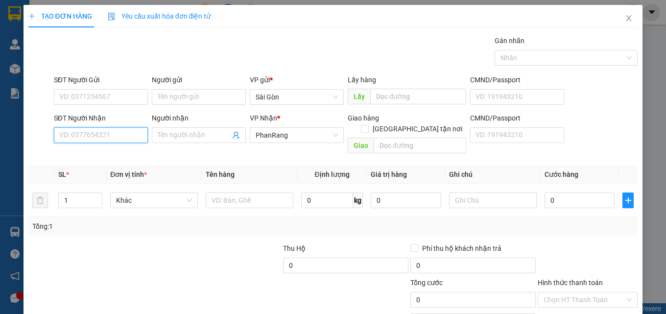
click at [120, 138] on input "SĐT Người Nhận" at bounding box center [101, 135] width 94 height 16
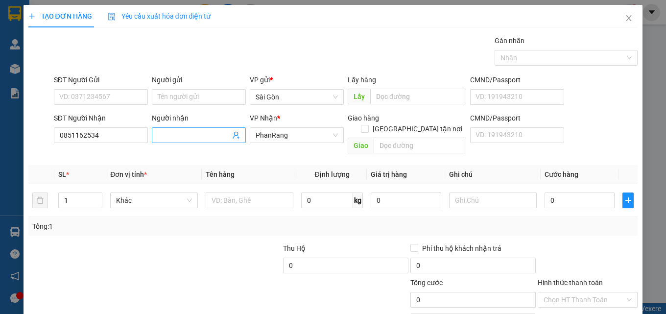
click at [179, 135] on input "Người nhận" at bounding box center [194, 135] width 72 height 11
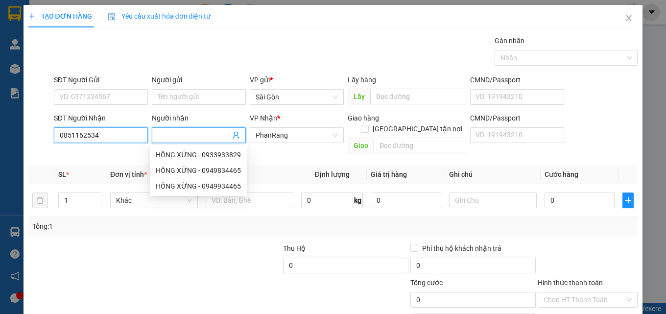
click at [73, 135] on input "0851162534" at bounding box center [101, 135] width 94 height 16
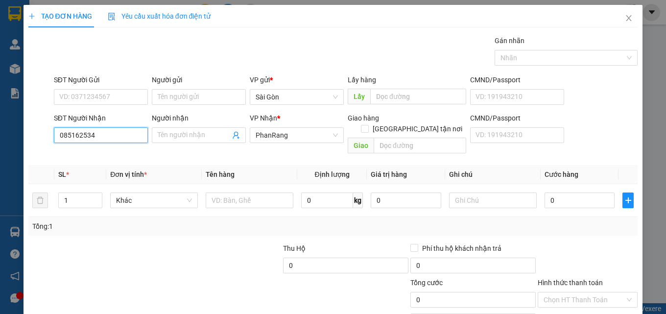
type input "0854162534"
drag, startPoint x: 110, startPoint y: 154, endPoint x: 253, endPoint y: 162, distance: 142.7
click at [110, 154] on div "0854162534 - tươi" at bounding box center [99, 154] width 81 height 11
type input "tươi"
type input "[GEOGRAPHIC_DATA]"
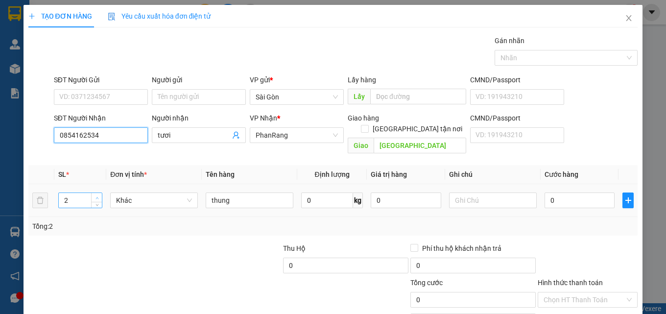
type input "0854162534"
click at [96, 196] on icon "up" at bounding box center [96, 197] width 3 height 3
click at [96, 199] on span "Decrease Value" at bounding box center [96, 203] width 11 height 9
type input "1"
click at [96, 199] on span "Decrease Value" at bounding box center [96, 203] width 11 height 9
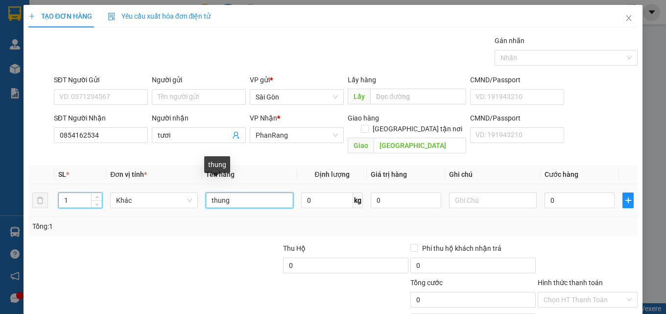
click at [271, 192] on input "thung" at bounding box center [250, 200] width 88 height 16
type input "t"
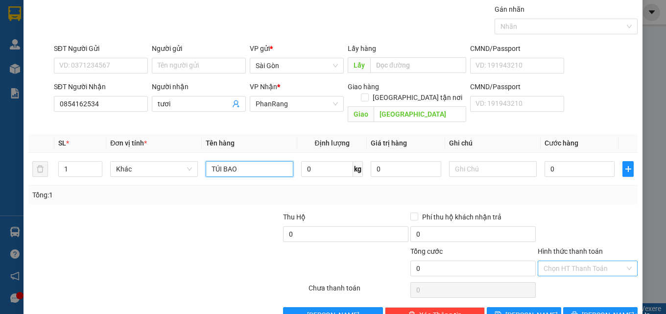
scroll to position [48, 0]
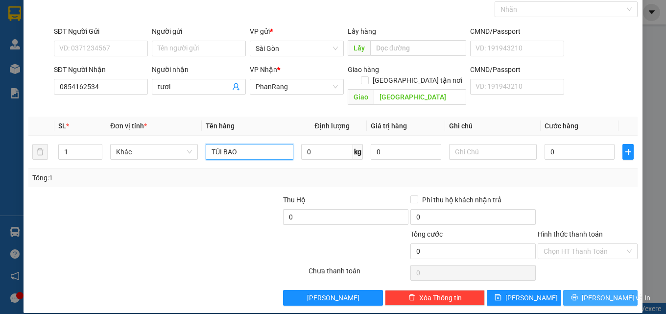
type input "TÚI BAO"
click at [591, 292] on span "[PERSON_NAME] và In" at bounding box center [616, 297] width 69 height 11
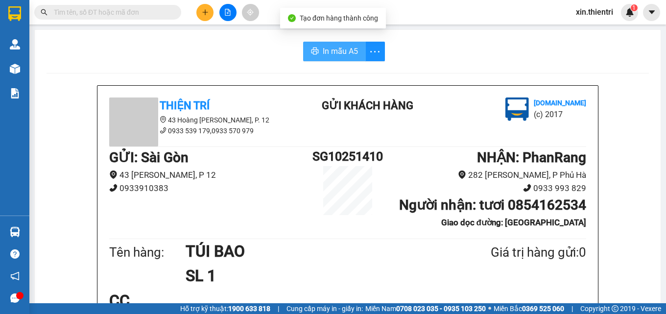
click at [338, 54] on span "In mẫu A5" at bounding box center [340, 51] width 35 height 12
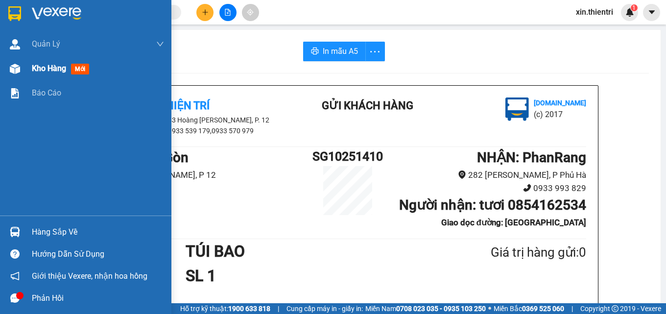
click at [66, 72] on span "Kho hàng" at bounding box center [49, 68] width 34 height 9
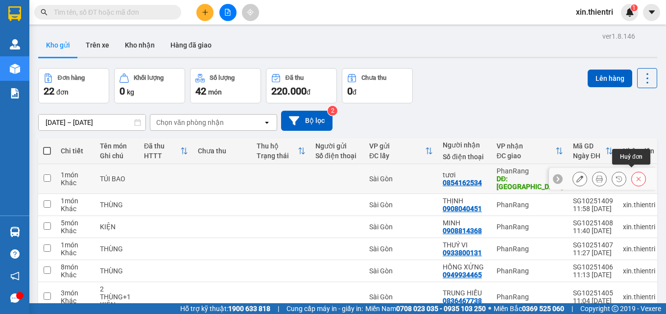
click at [635, 175] on icon at bounding box center [638, 178] width 7 height 7
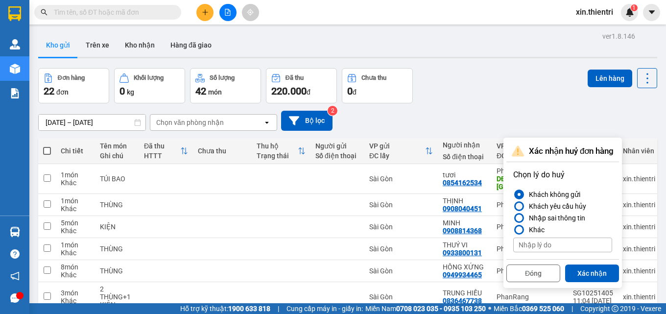
click at [521, 208] on div at bounding box center [518, 206] width 7 height 7
click at [513, 206] on input "Khách yêu cầu hủy" at bounding box center [513, 206] width 0 height 0
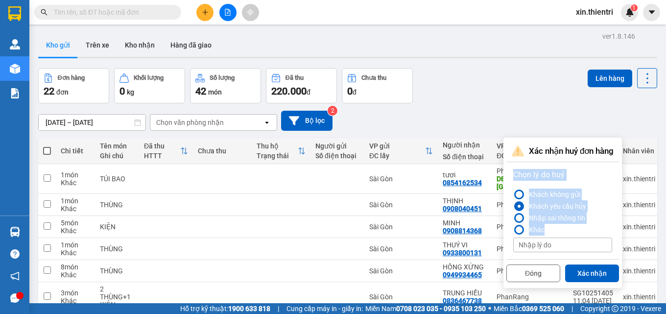
click at [521, 208] on div at bounding box center [519, 206] width 10 height 10
click at [513, 206] on input "Khách yêu cầu hủy" at bounding box center [513, 206] width 0 height 0
click at [598, 275] on button "Xác nhận" at bounding box center [592, 273] width 54 height 18
